Goal: Communication & Community: Answer question/provide support

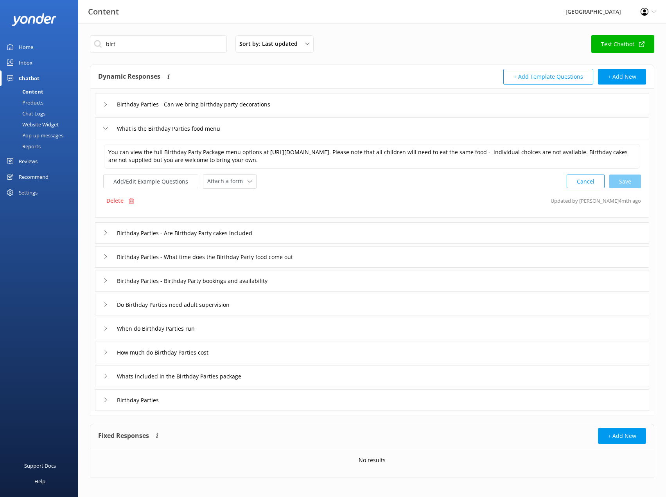
click at [50, 112] on link "Chat Logs" at bounding box center [42, 113] width 74 height 11
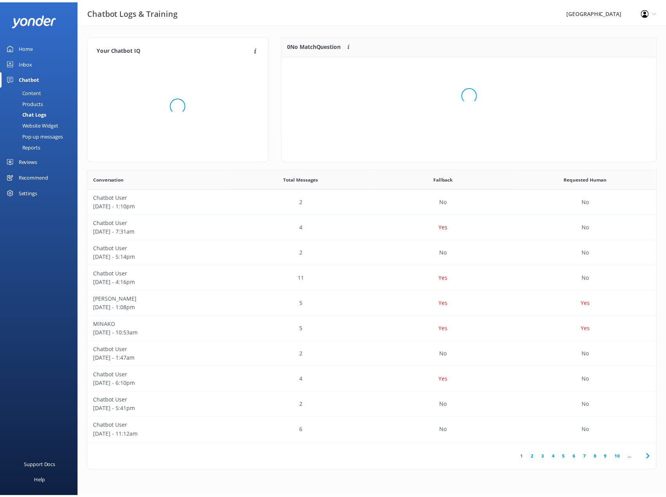
scroll to position [92, 373]
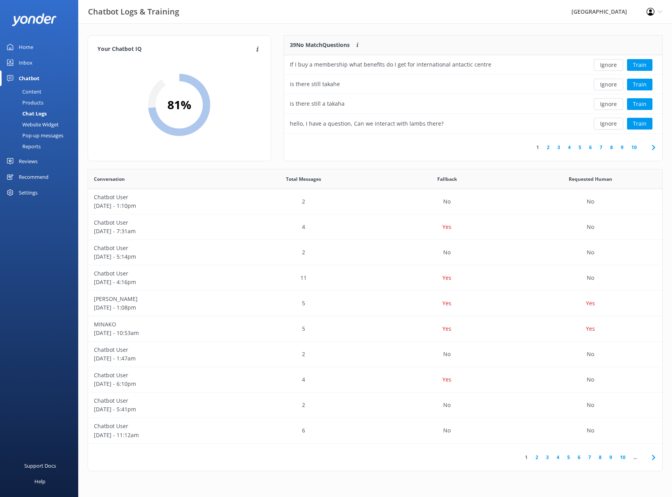
click at [39, 69] on link "Inbox" at bounding box center [39, 63] width 78 height 16
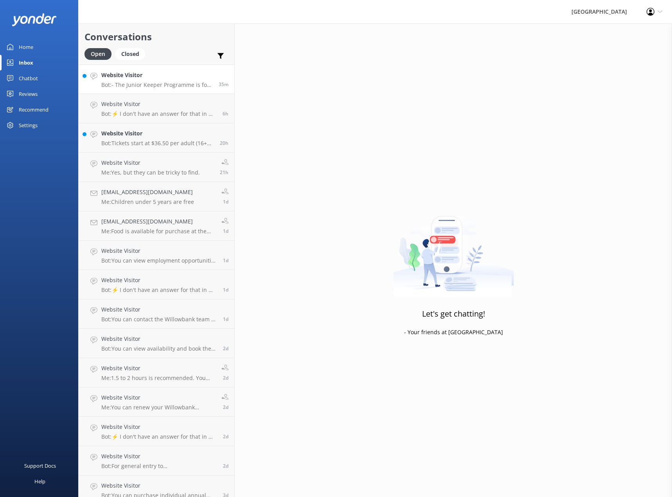
click at [129, 81] on div "Website Visitor Bot: - The Junior Keeper Programme is for kids aged [DEMOGRAPHI…" at bounding box center [156, 79] width 111 height 17
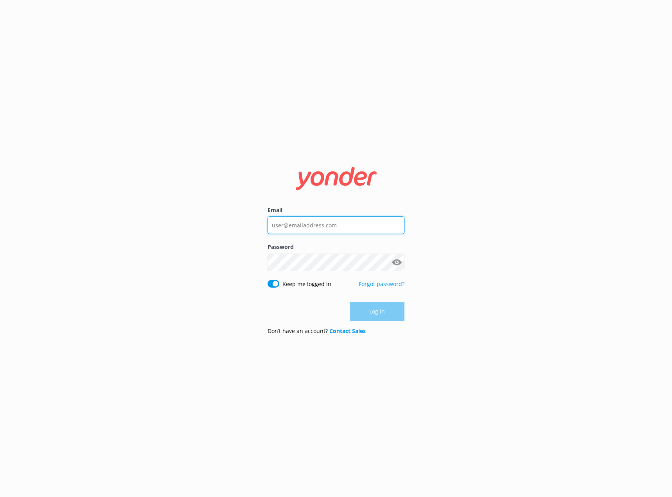
type input "[EMAIL_ADDRESS][DOMAIN_NAME]"
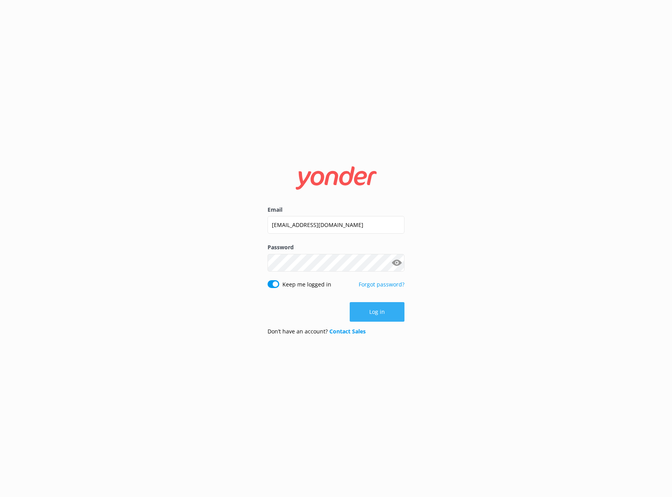
click at [372, 313] on button "Log in" at bounding box center [377, 312] width 55 height 20
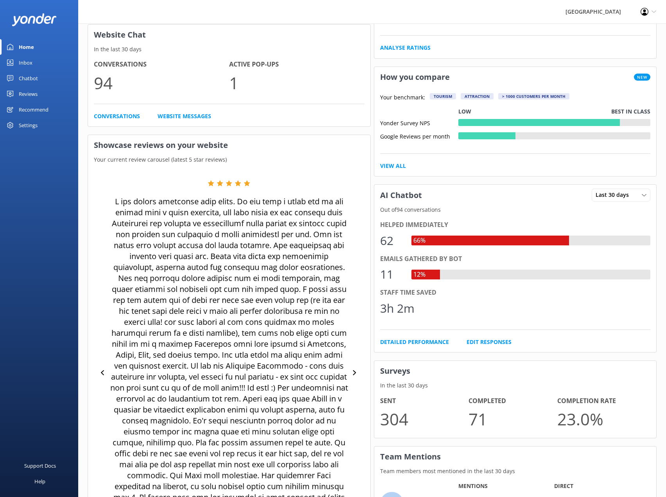
scroll to position [196, 0]
